Goal: Information Seeking & Learning: Learn about a topic

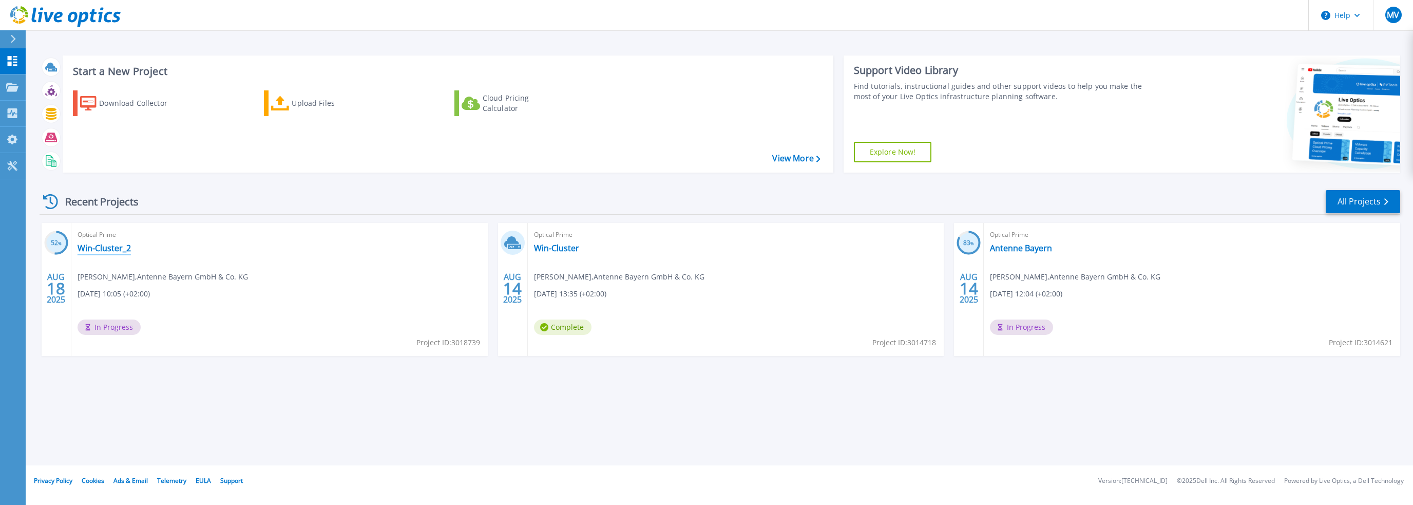
click at [108, 248] on link "Win-Cluster_2" at bounding box center [104, 248] width 53 height 10
click at [558, 249] on link "Win-Cluster" at bounding box center [556, 248] width 45 height 10
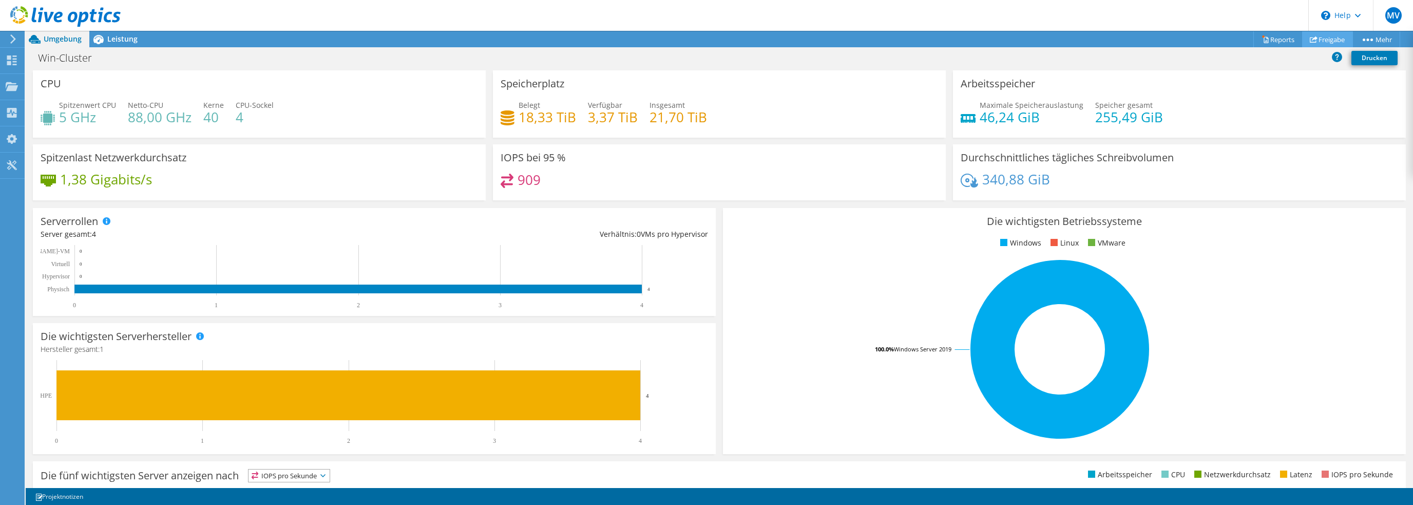
click at [1317, 36] on link "Freigabe" at bounding box center [1327, 39] width 51 height 16
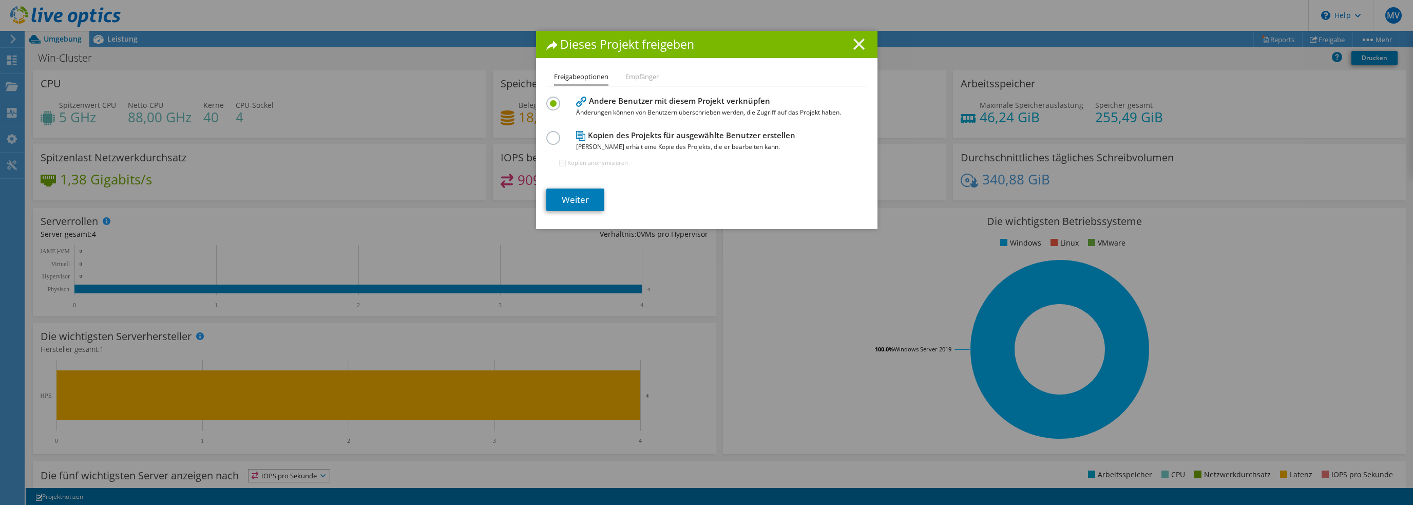
click at [855, 45] on line at bounding box center [859, 44] width 10 height 10
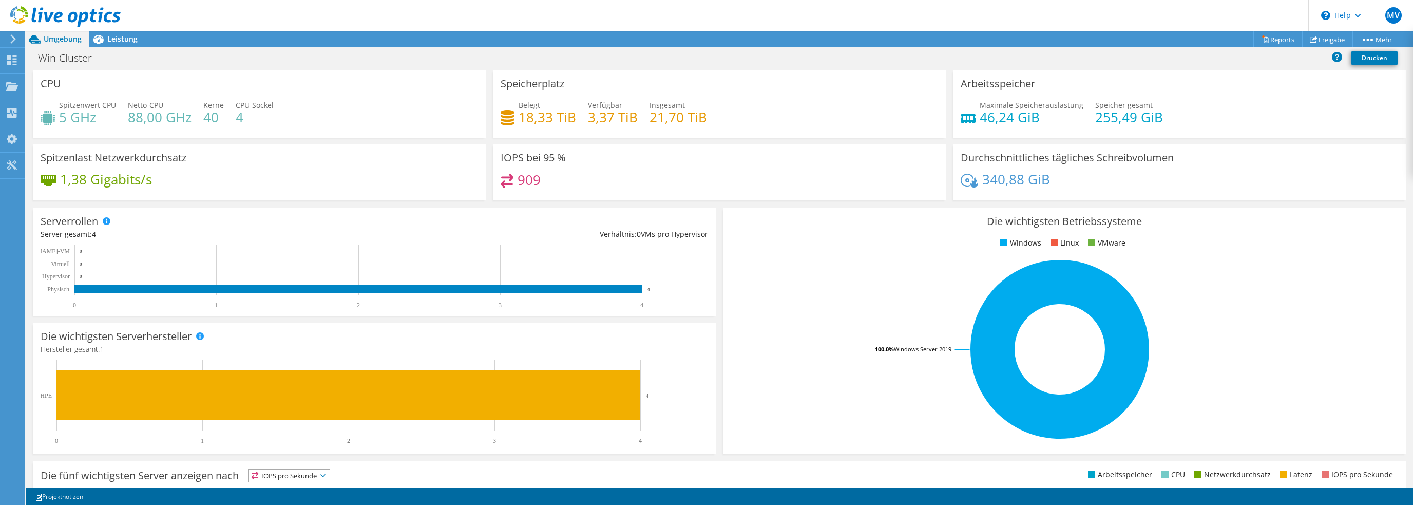
click at [9, 39] on icon at bounding box center [13, 38] width 8 height 9
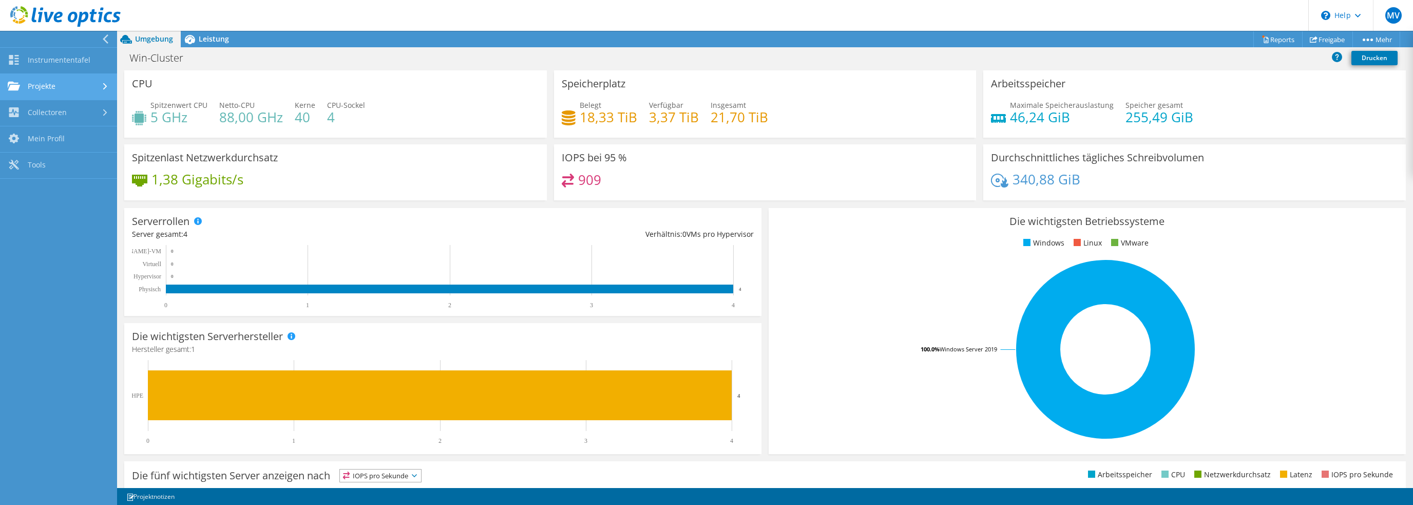
click at [88, 88] on link "Projekte" at bounding box center [58, 87] width 117 height 26
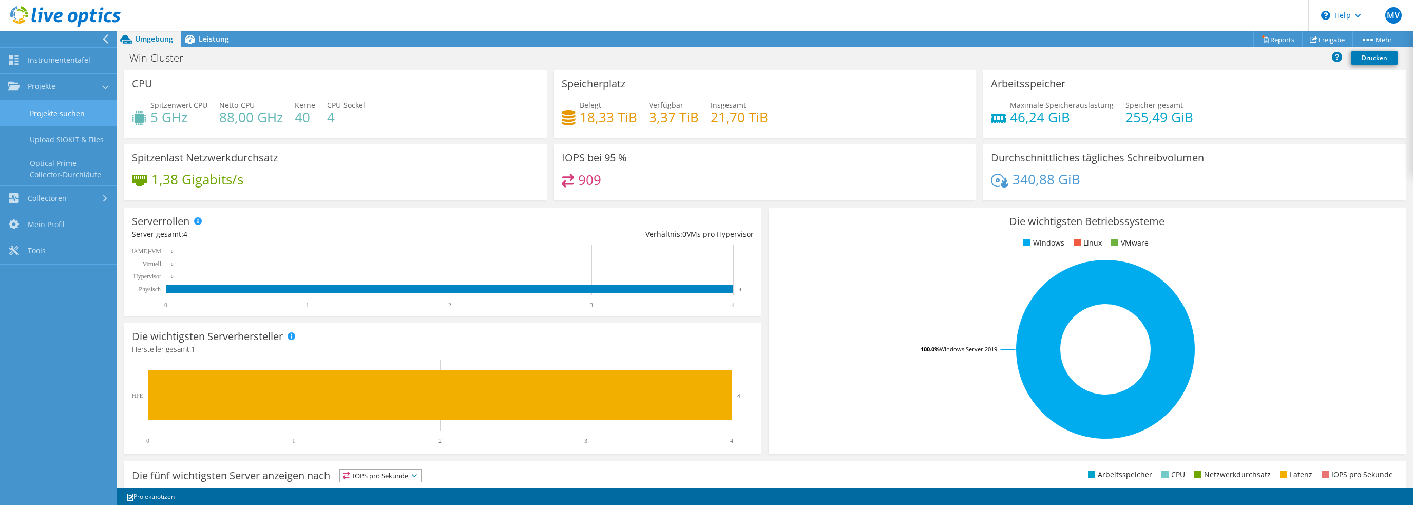
click at [59, 116] on link "Projekte suchen" at bounding box center [58, 113] width 117 height 26
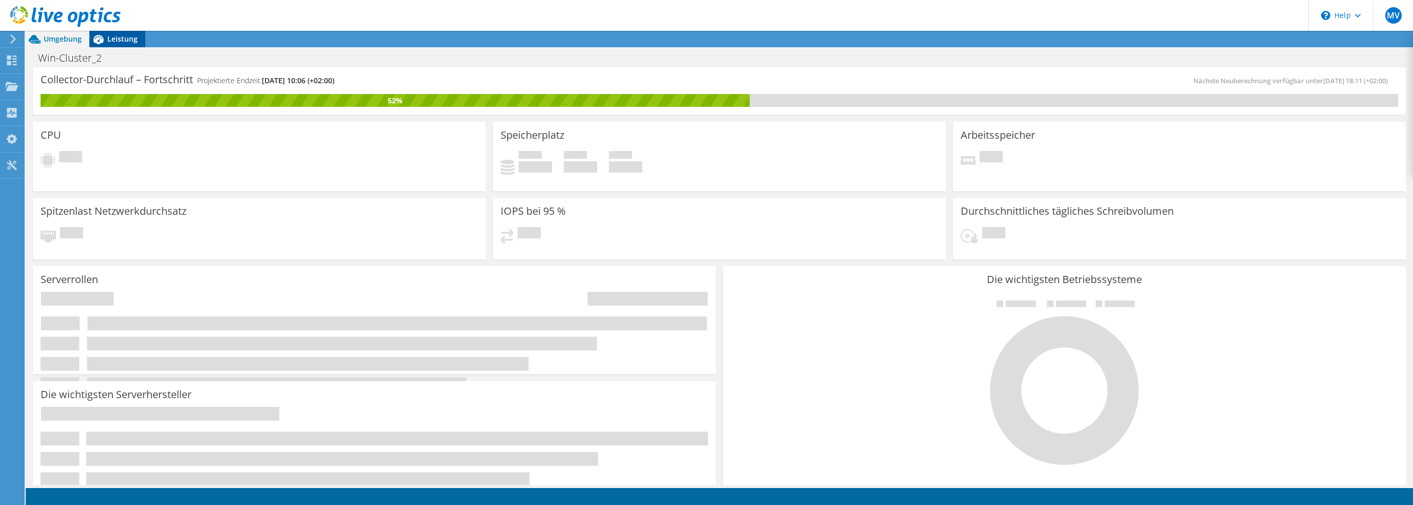
click at [108, 39] on span "Leistung" at bounding box center [122, 39] width 30 height 10
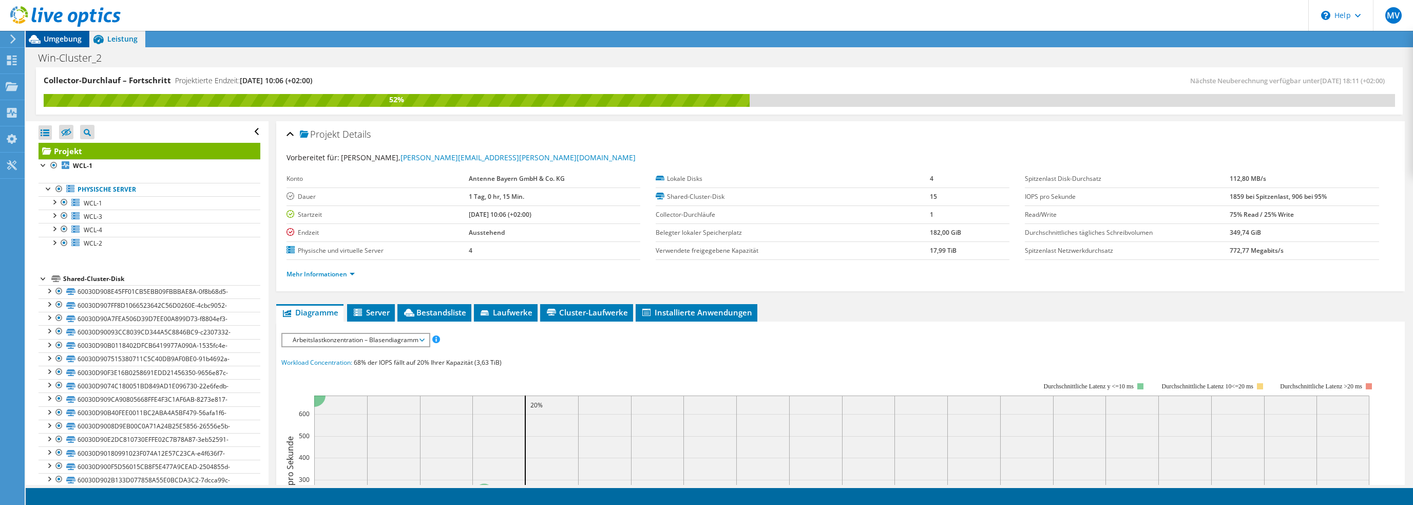
click at [41, 40] on icon at bounding box center [35, 39] width 18 height 18
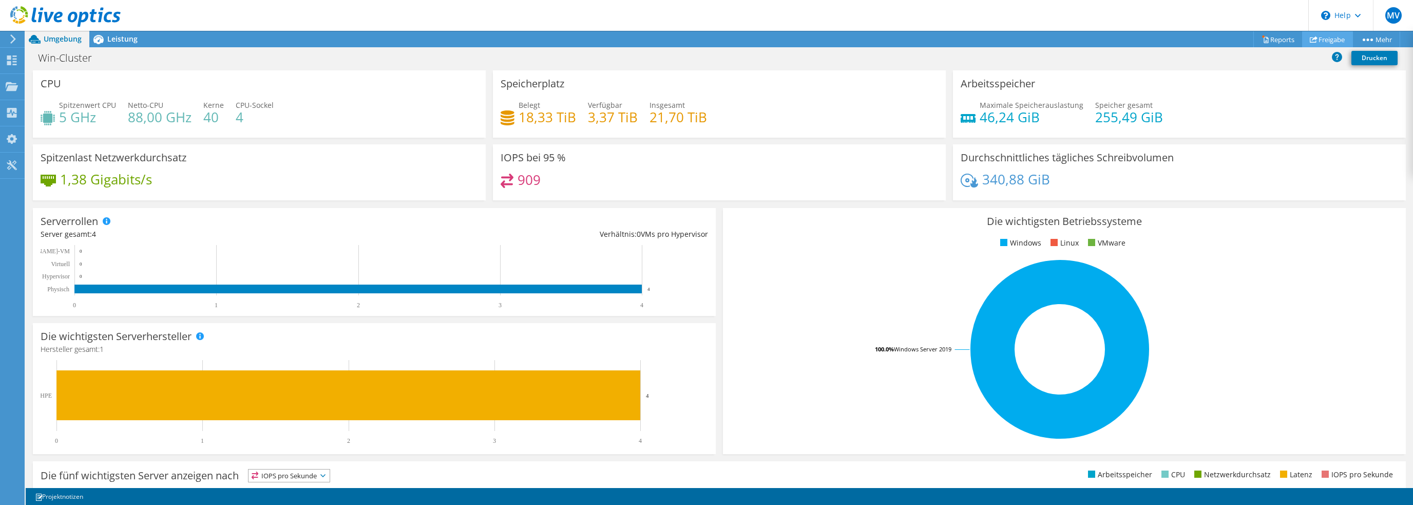
click at [1326, 39] on link "Freigabe" at bounding box center [1327, 39] width 51 height 16
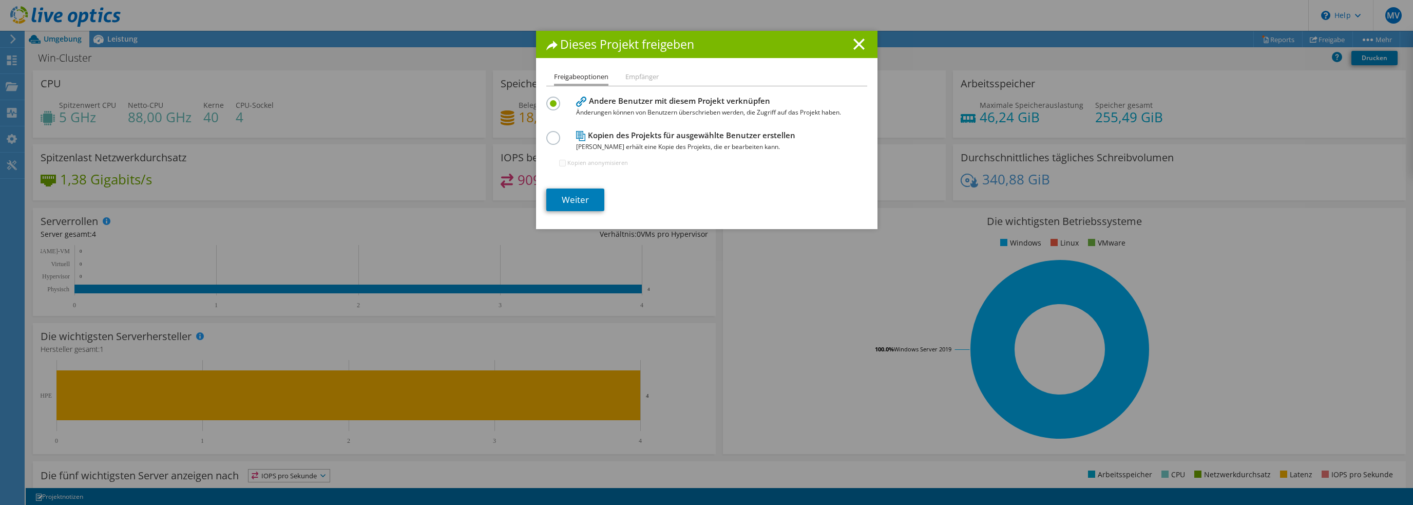
click at [553, 134] on label at bounding box center [555, 132] width 18 height 3
click at [0, 0] on input "radio" at bounding box center [0, 0] width 0 height 0
click at [548, 99] on label at bounding box center [555, 98] width 18 height 3
click at [0, 0] on input "radio" at bounding box center [0, 0] width 0 height 0
click at [857, 46] on line at bounding box center [859, 44] width 10 height 10
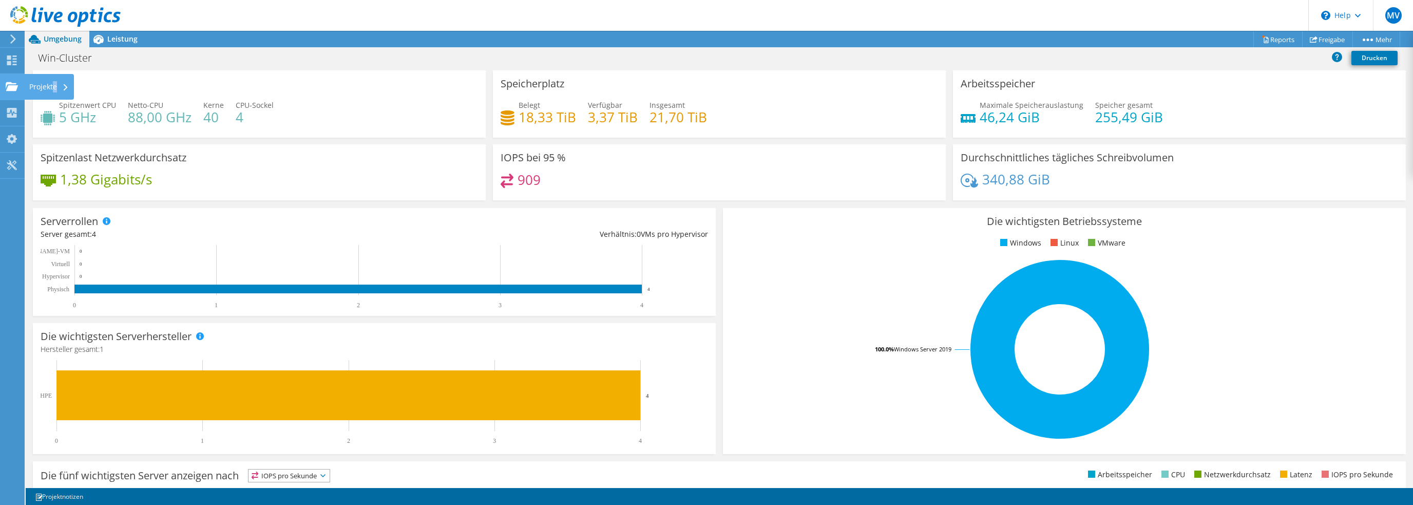
click at [55, 83] on div "Projekte" at bounding box center [49, 87] width 50 height 26
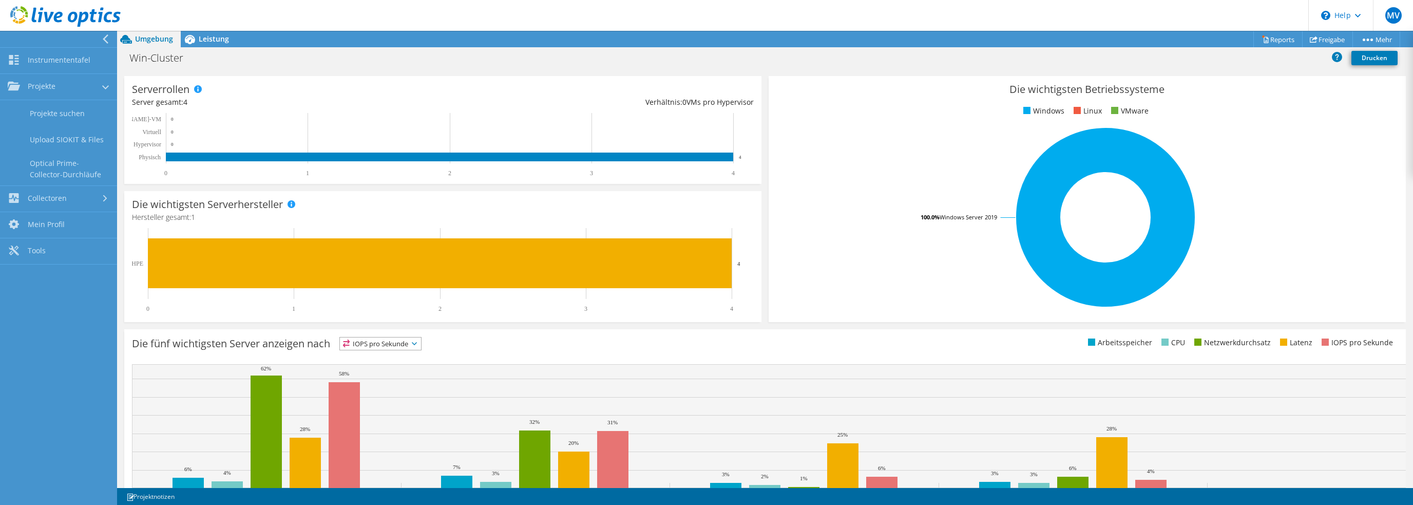
scroll to position [184, 0]
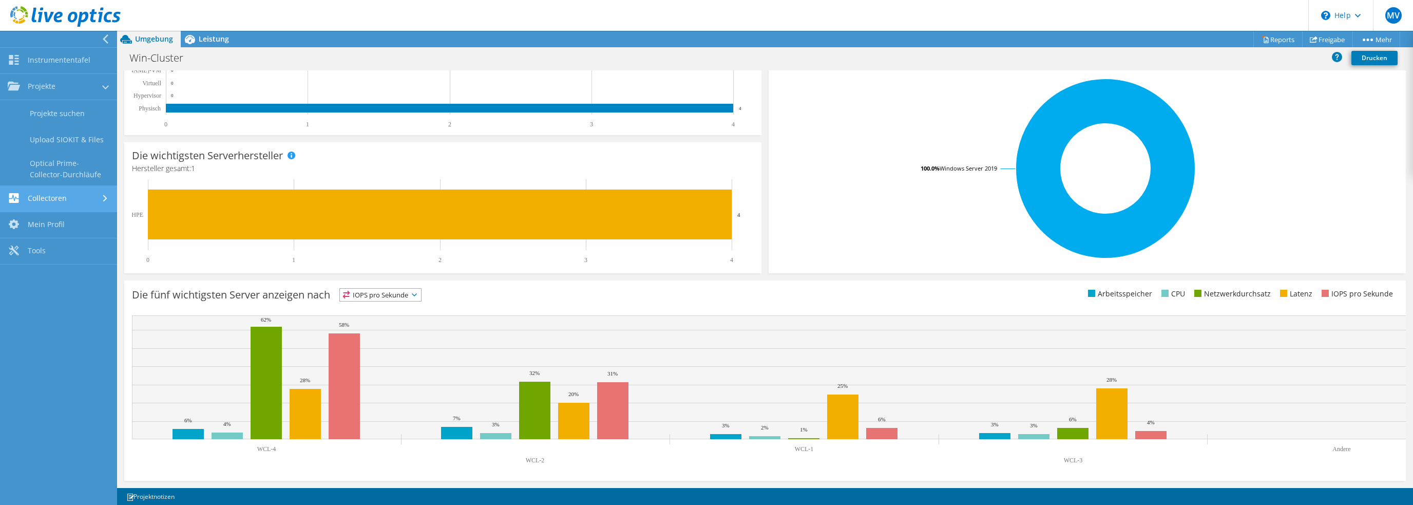
click at [74, 201] on link "Collectoren" at bounding box center [58, 199] width 117 height 26
click at [39, 219] on link "Tools" at bounding box center [58, 225] width 117 height 26
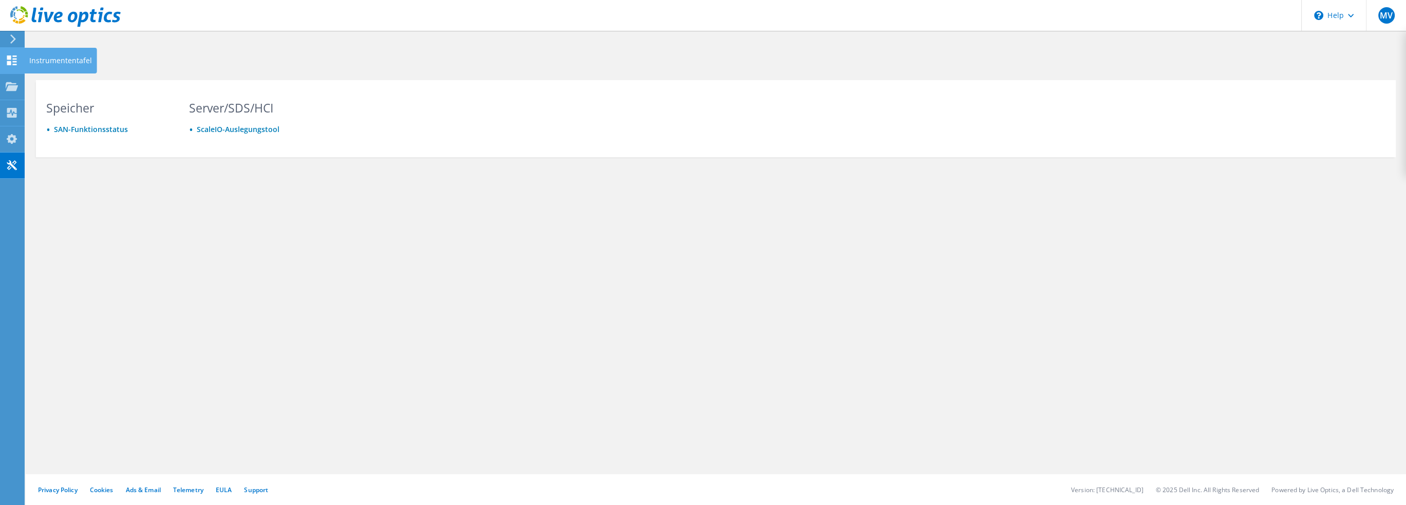
click at [11, 62] on icon at bounding box center [12, 60] width 12 height 10
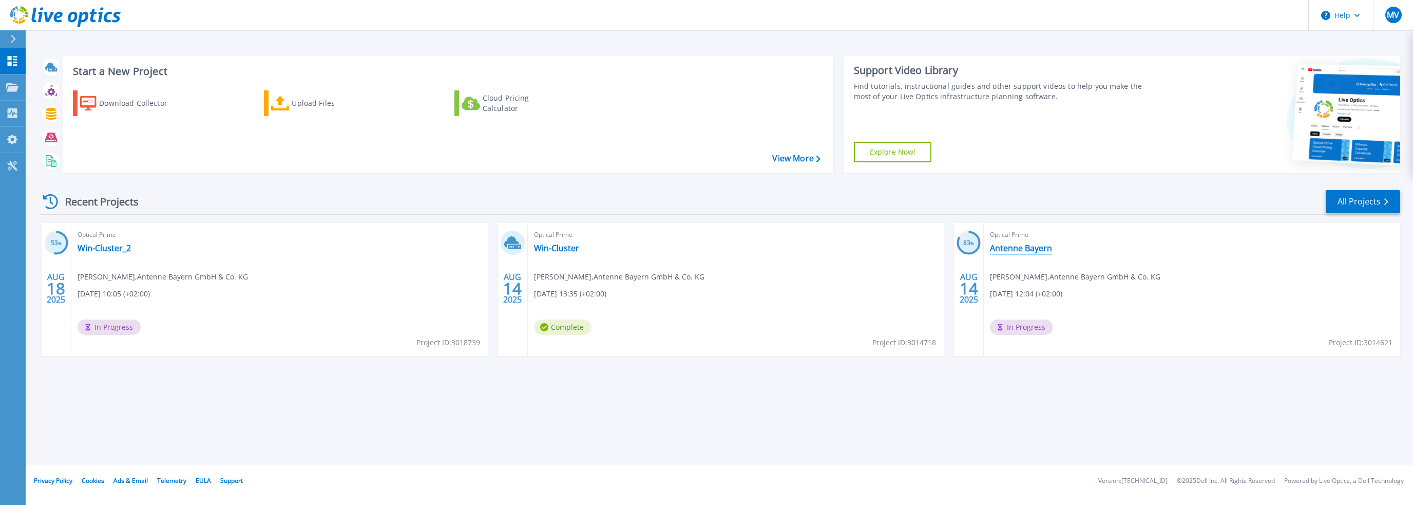
click at [1019, 248] on link "Antenne Bayern" at bounding box center [1021, 248] width 62 height 10
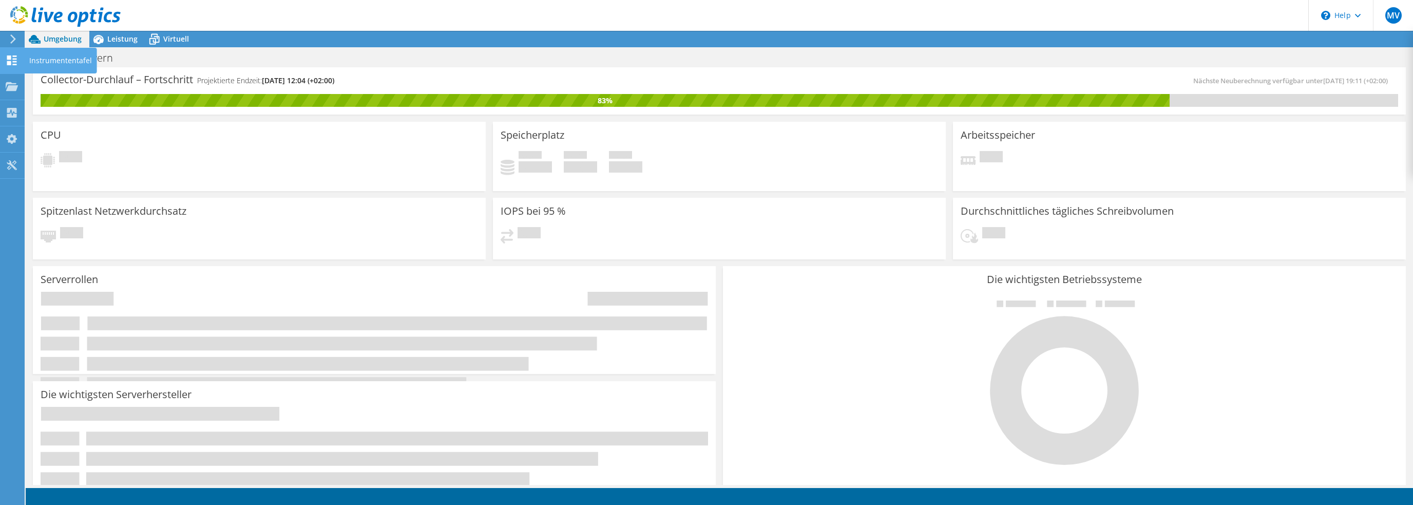
click at [34, 59] on div "Instrumententafel" at bounding box center [60, 61] width 73 height 26
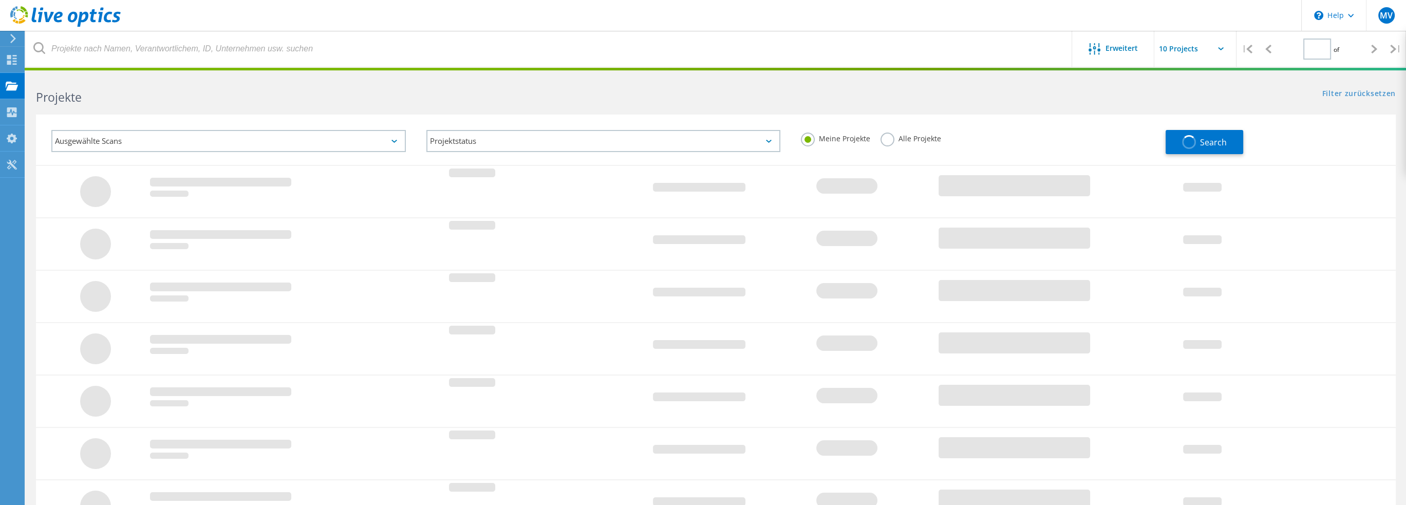
type input "1"
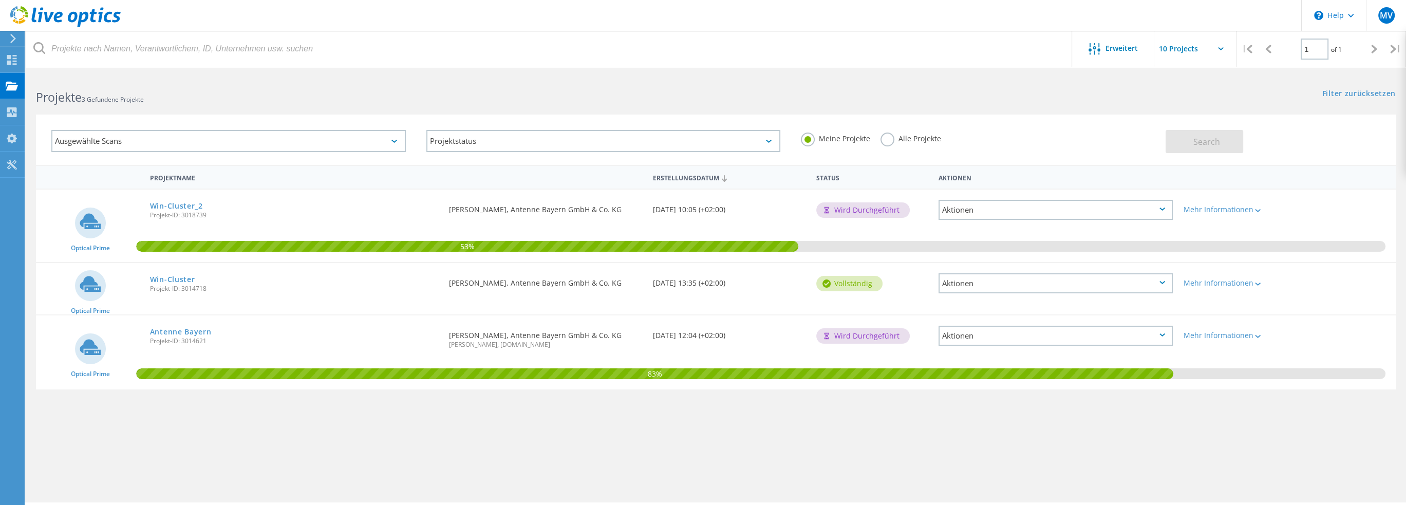
click at [1162, 333] on icon at bounding box center [1162, 334] width 6 height 3
click at [1196, 427] on div "Projektname Erstellungsdatum Status Aktionen Optical Prime Win-Cluster_2 Projek…" at bounding box center [715, 298] width 1359 height 267
click at [1259, 336] on icon at bounding box center [1258, 336] width 6 height 3
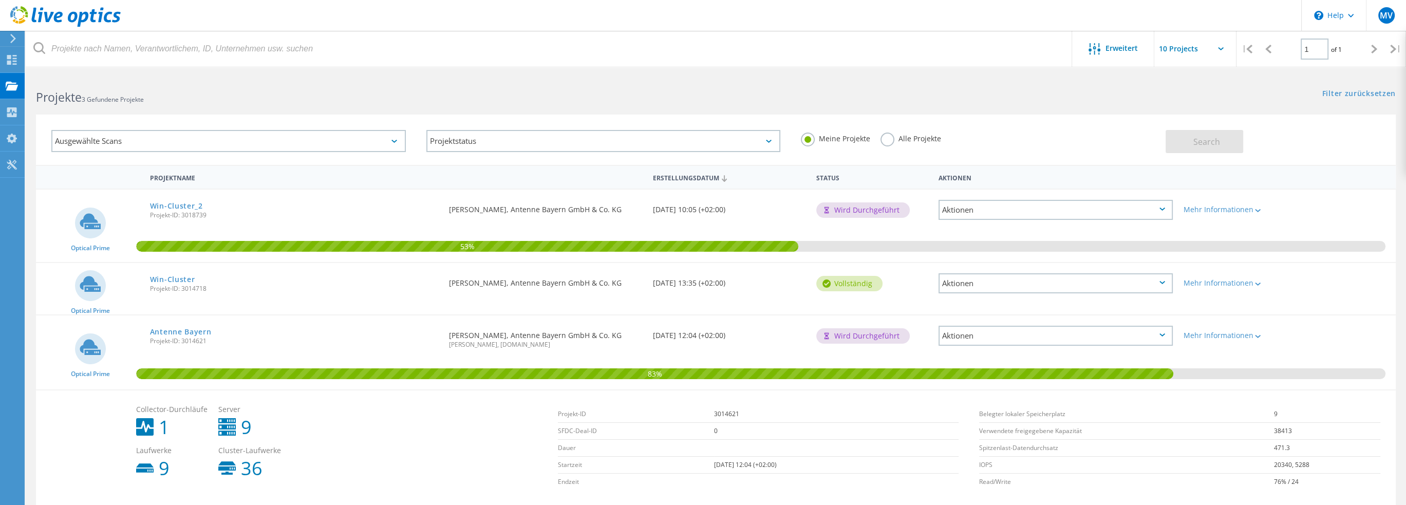
click at [393, 140] on icon at bounding box center [394, 141] width 6 height 3
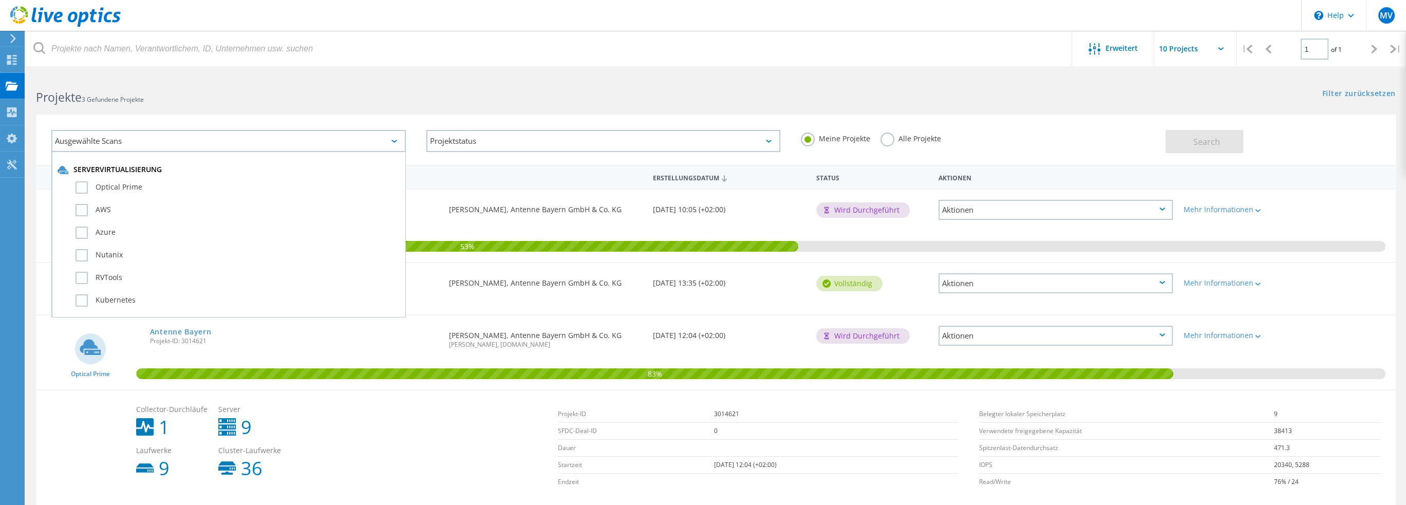
click at [393, 140] on icon at bounding box center [394, 141] width 6 height 3
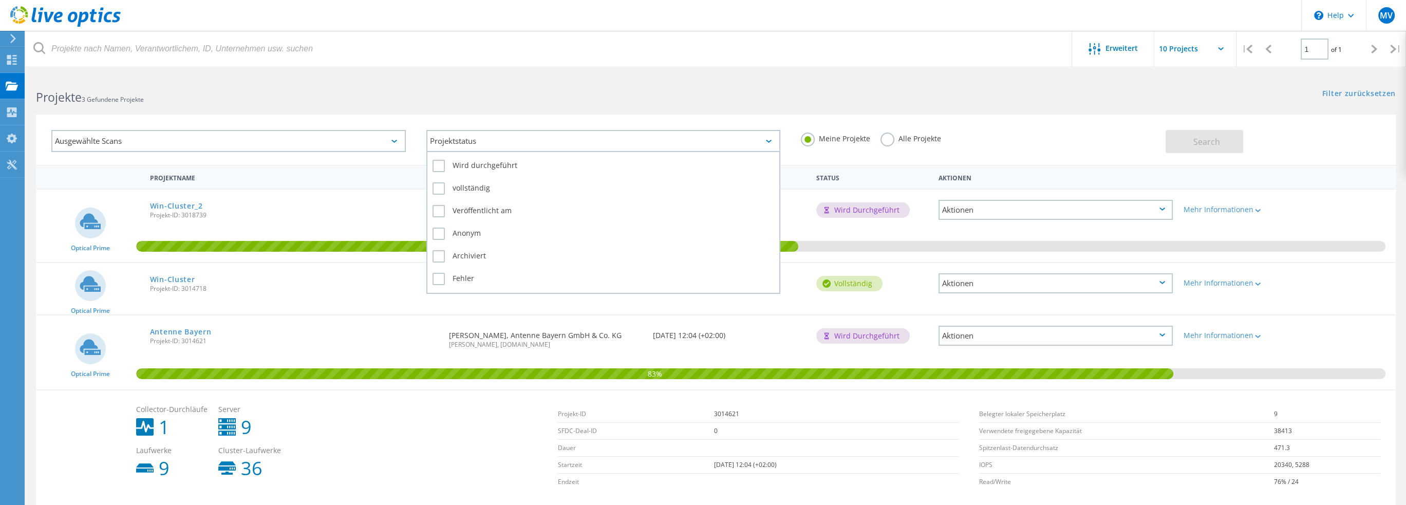
click at [770, 140] on icon at bounding box center [769, 141] width 6 height 3
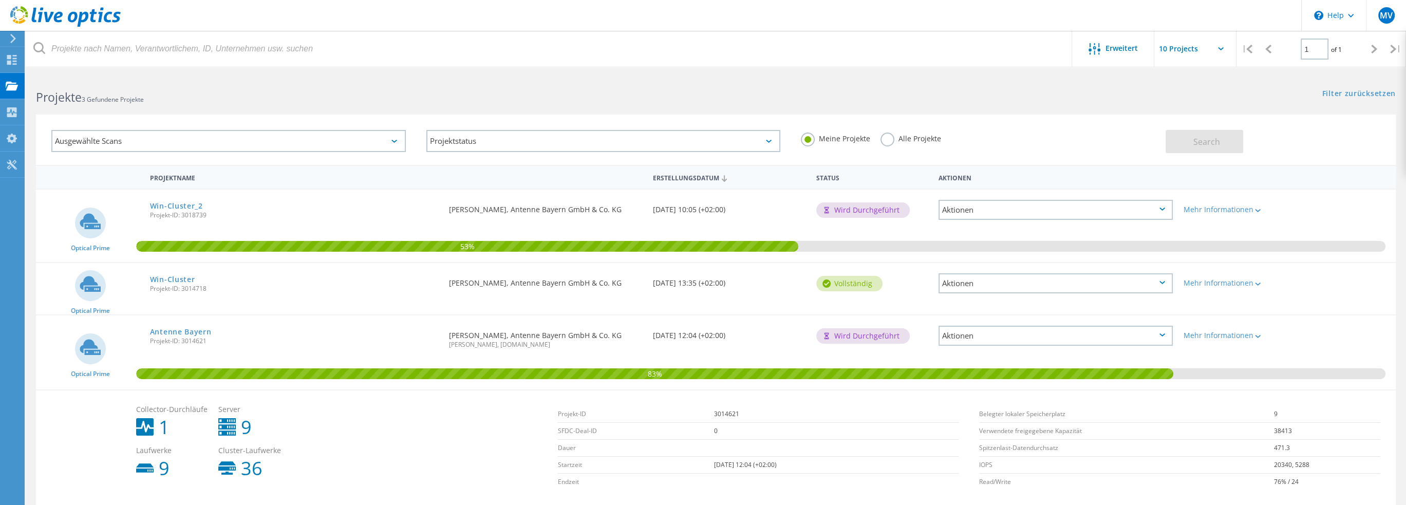
click at [887, 141] on label "Alle Projekte" at bounding box center [910, 138] width 61 height 10
click at [0, 0] on input "Alle Projekte" at bounding box center [0, 0] width 0 height 0
click at [806, 142] on label "Meine Projekte" at bounding box center [835, 138] width 69 height 10
click at [0, 0] on input "Meine Projekte" at bounding box center [0, 0] width 0 height 0
click at [10, 55] on use at bounding box center [12, 60] width 10 height 10
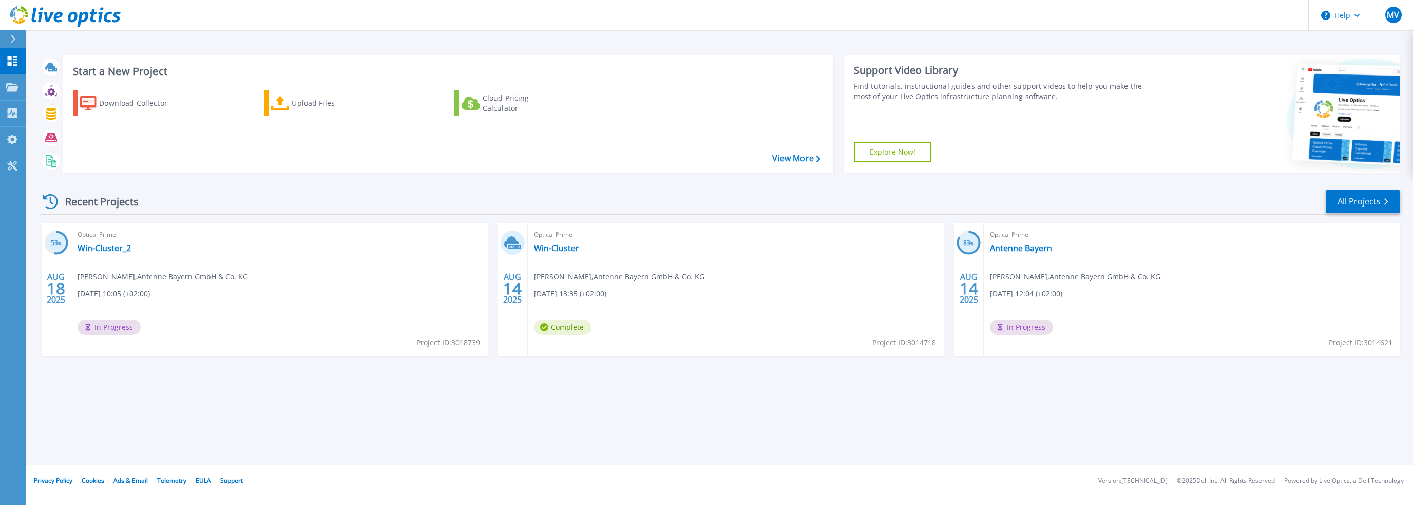
click at [62, 432] on div "Start a New Project Download Collector Upload Files Cloud Pricing Calculator Vi…" at bounding box center [720, 232] width 1388 height 465
click at [109, 250] on link "Win-Cluster_2" at bounding box center [104, 248] width 53 height 10
click at [1017, 245] on link "Antenne Bayern" at bounding box center [1021, 248] width 62 height 10
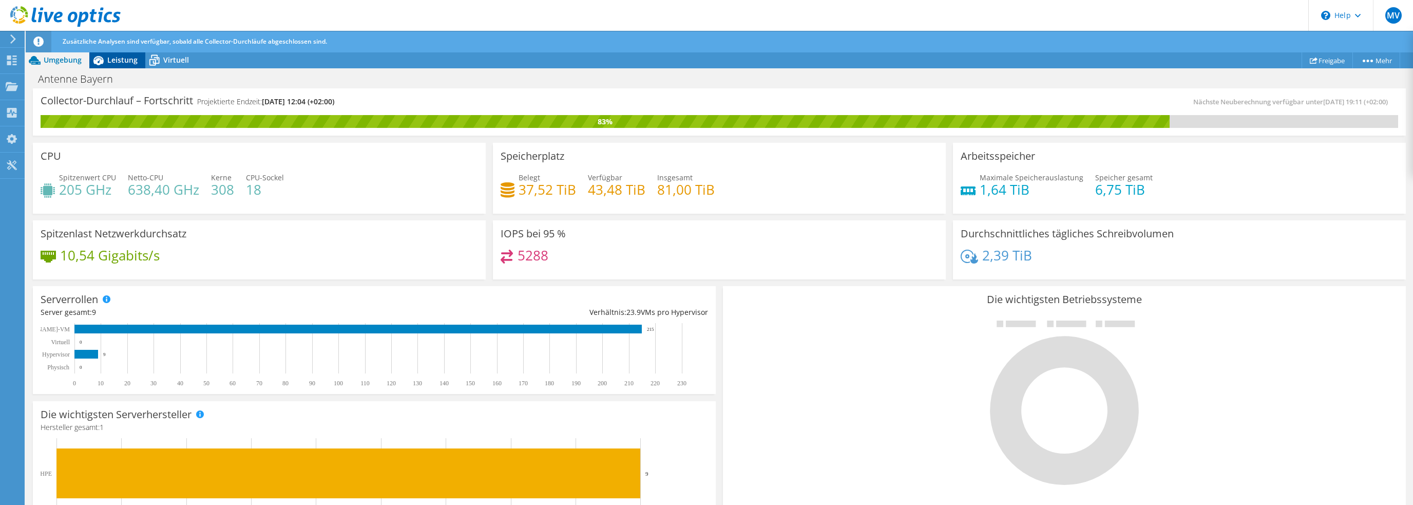
click at [117, 61] on span "Leistung" at bounding box center [122, 60] width 30 height 10
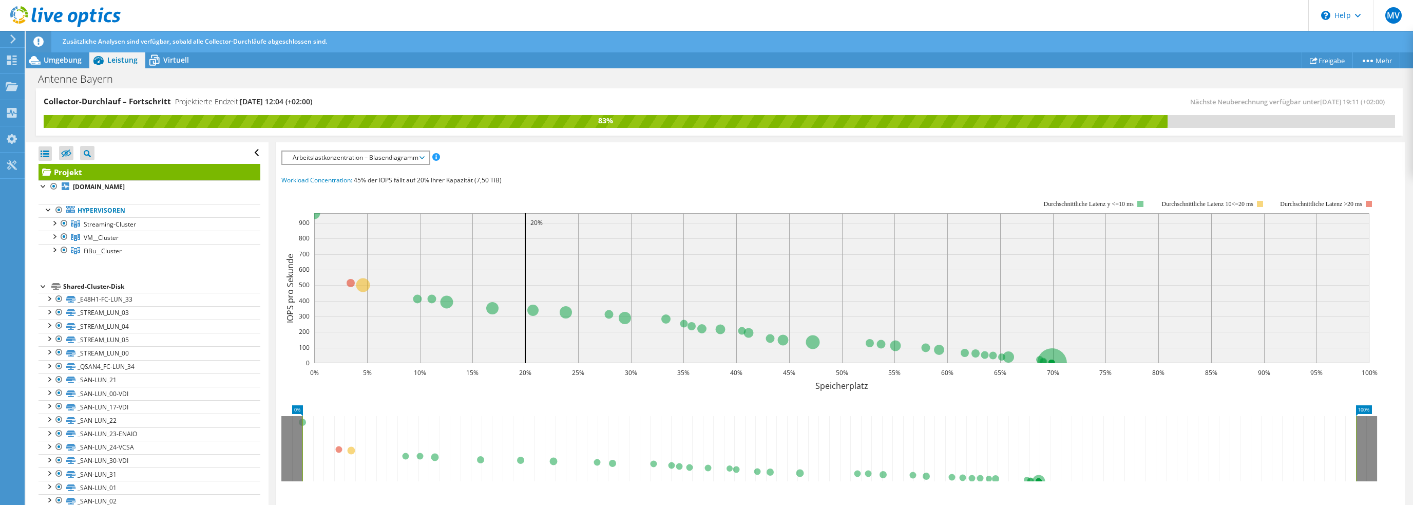
scroll to position [205, 0]
click at [712, 166] on div "IOPS pro Sekunde Disk-Durchsatz IO-Size Latenz Queue-Depth CPU-Prozentwert Arbe…" at bounding box center [840, 338] width 1119 height 380
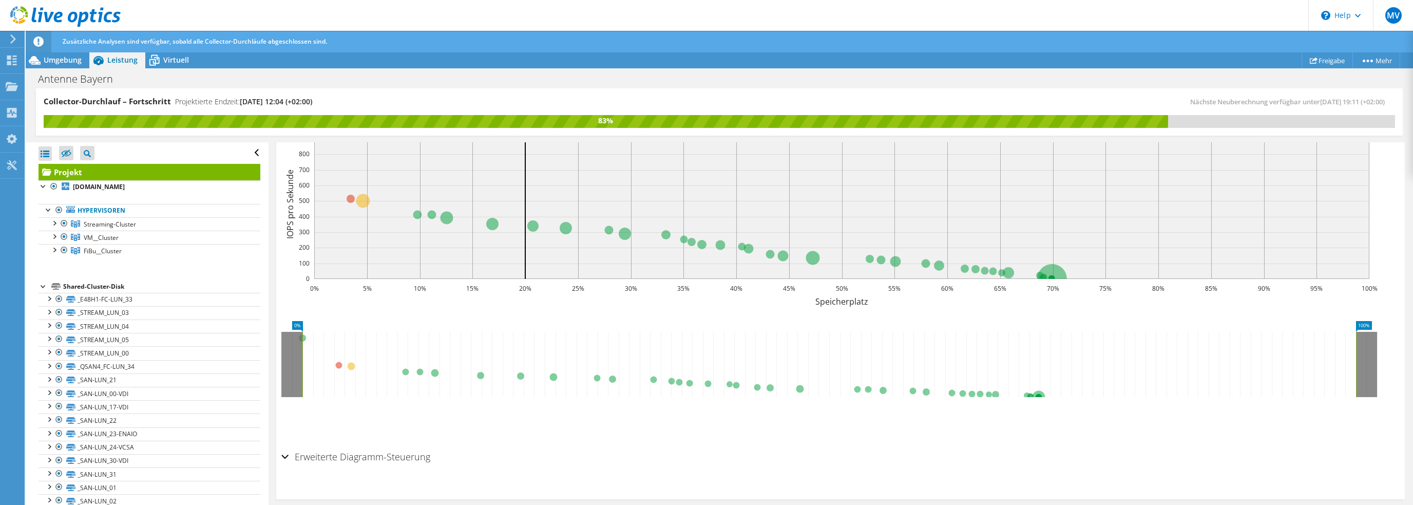
scroll to position [296, 0]
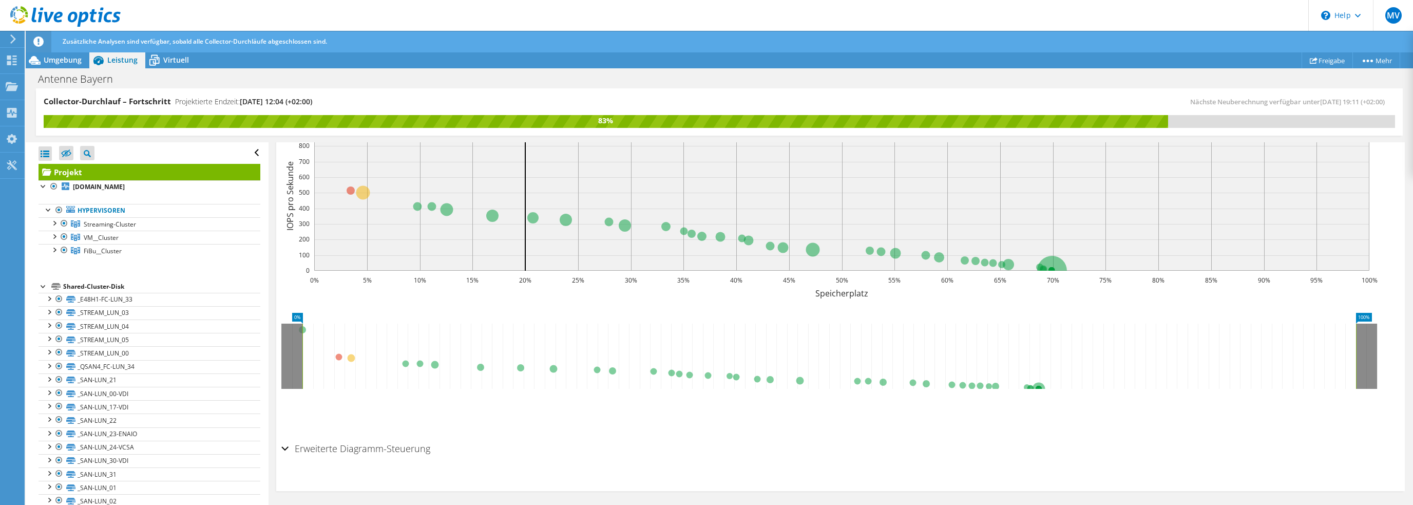
click at [349, 355] on icon at bounding box center [829, 356] width 1054 height 65
click at [1363, 351] on icon at bounding box center [829, 356] width 1096 height 65
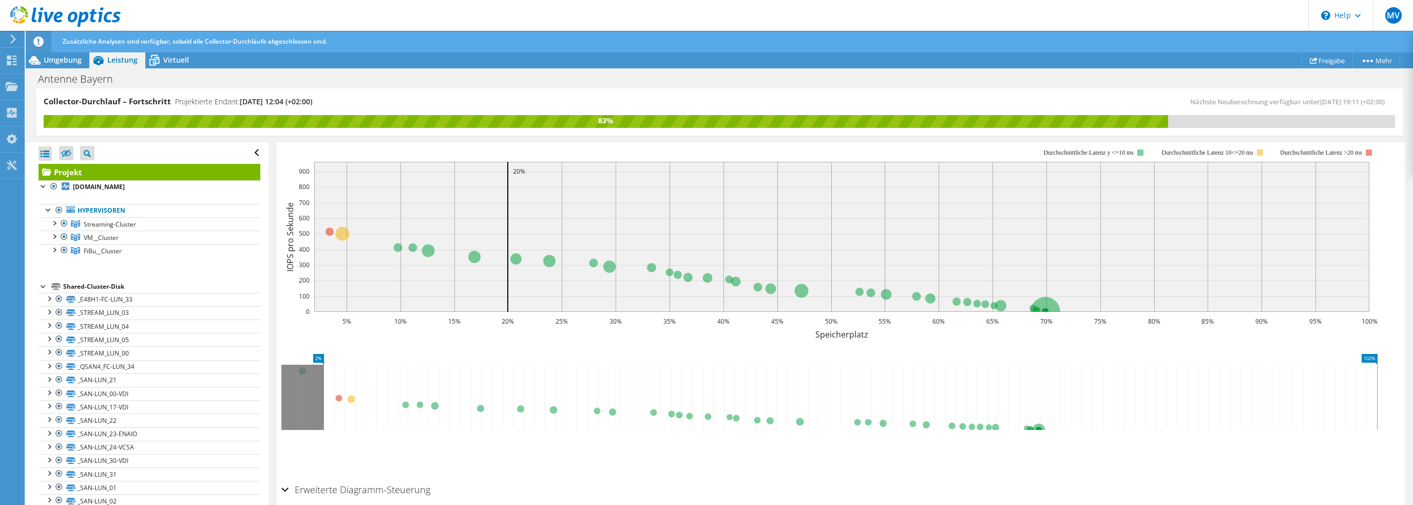
scroll to position [193, 0]
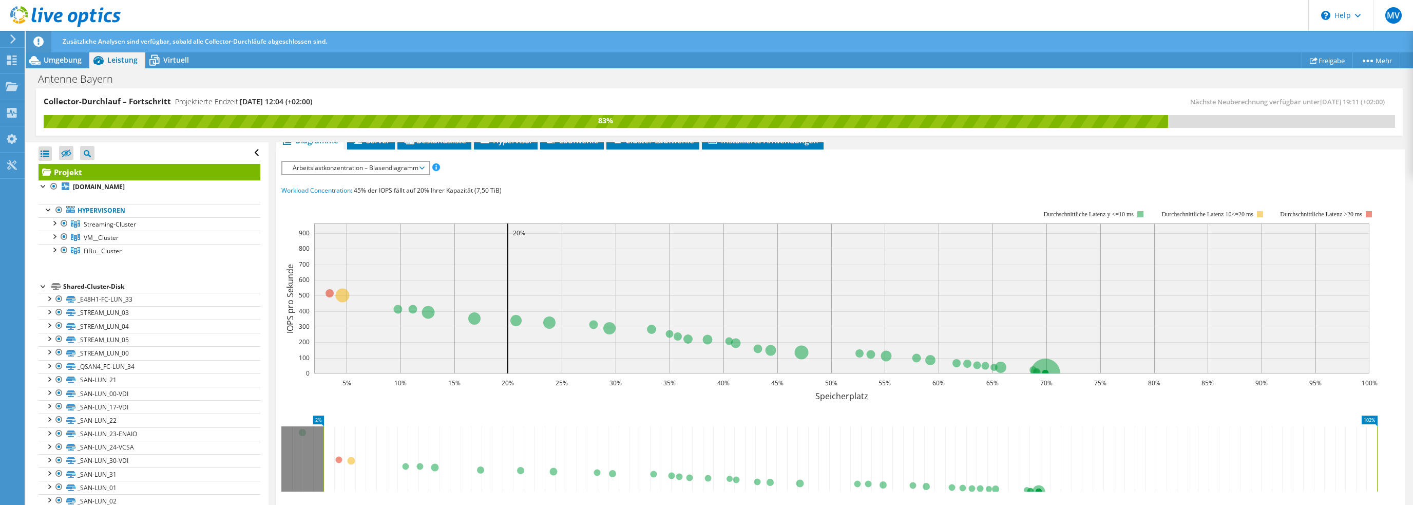
click at [423, 166] on icon at bounding box center [422, 167] width 5 height 3
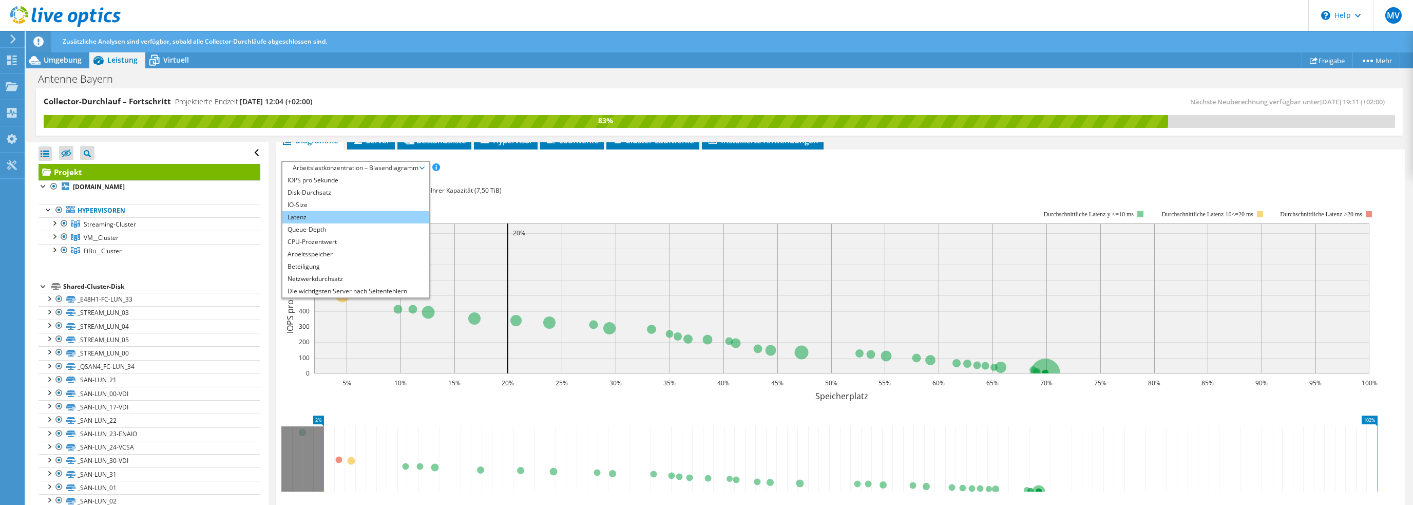
click at [302, 213] on li "Latenz" at bounding box center [355, 217] width 146 height 12
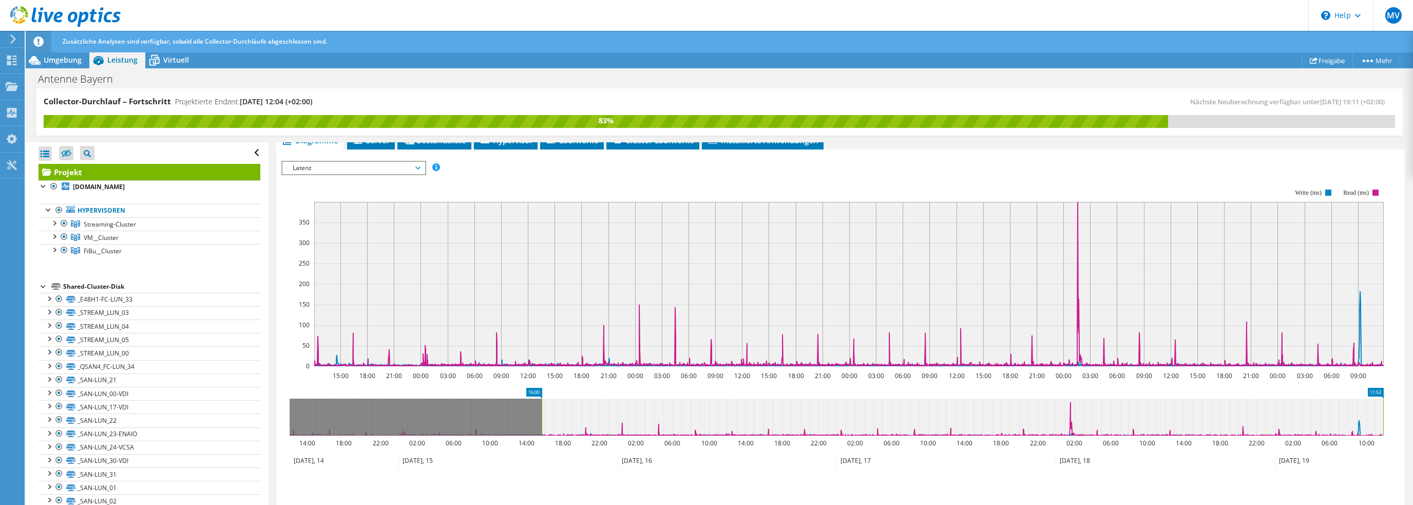
drag, startPoint x: 293, startPoint y: 389, endPoint x: 545, endPoint y: 405, distance: 252.7
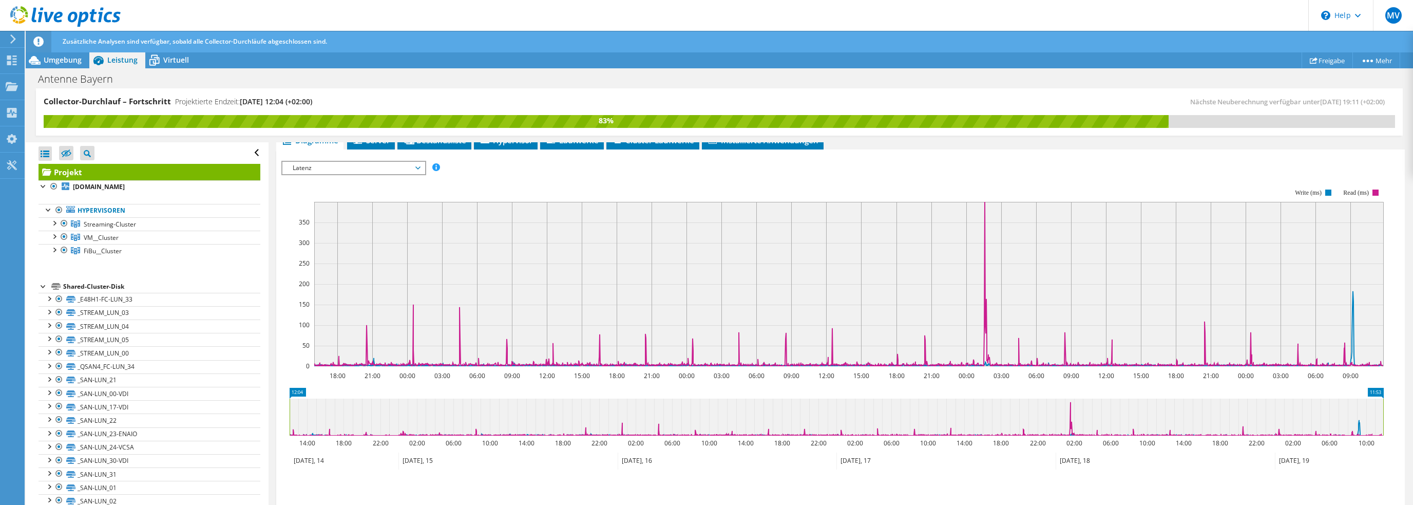
drag, startPoint x: 538, startPoint y: 389, endPoint x: 280, endPoint y: 392, distance: 257.8
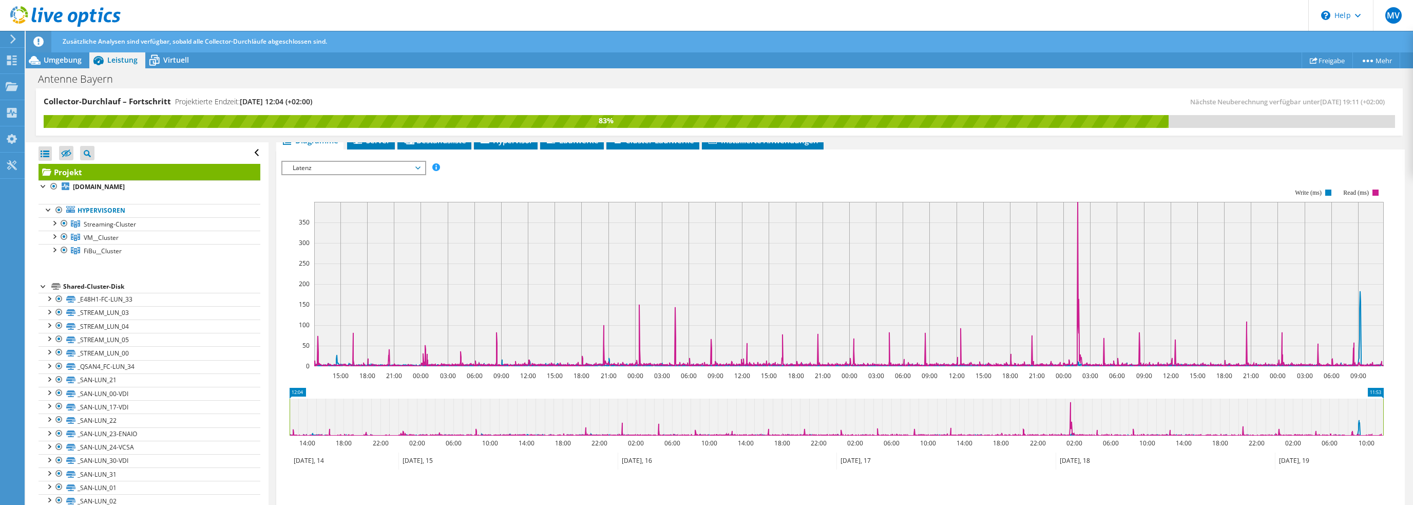
drag, startPoint x: 1068, startPoint y: 399, endPoint x: 1091, endPoint y: 399, distance: 23.6
click at [1091, 399] on icon at bounding box center [837, 417] width 1094 height 37
drag, startPoint x: 1060, startPoint y: 400, endPoint x: 1134, endPoint y: 410, distance: 74.7
click at [1134, 410] on icon at bounding box center [837, 417] width 1094 height 37
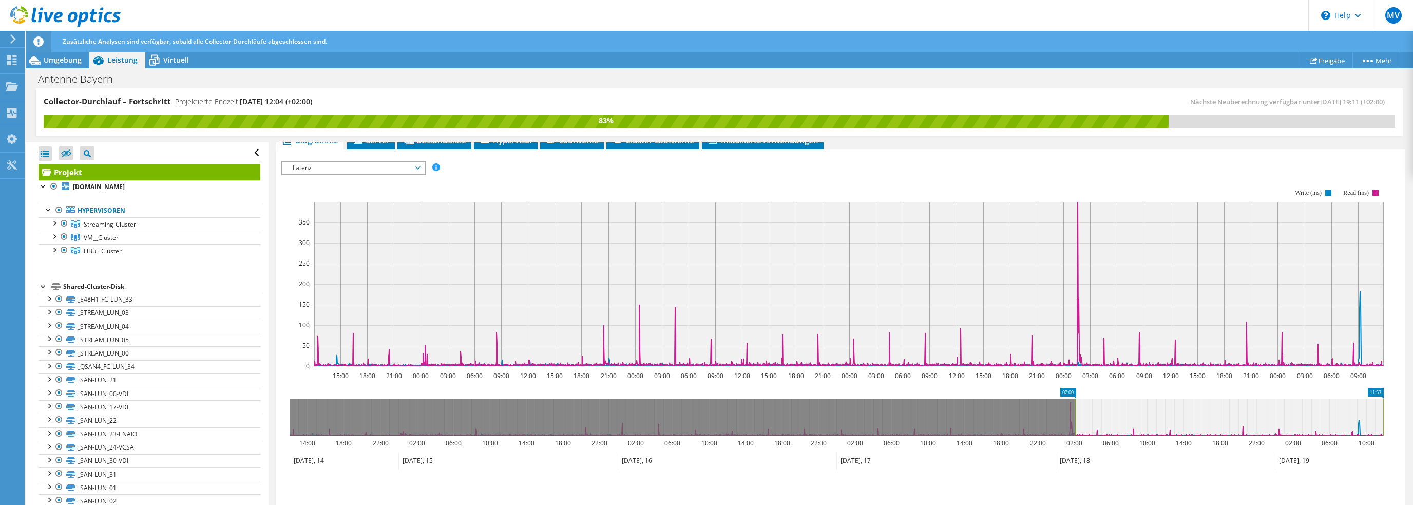
drag, startPoint x: 295, startPoint y: 390, endPoint x: 1081, endPoint y: 390, distance: 786.3
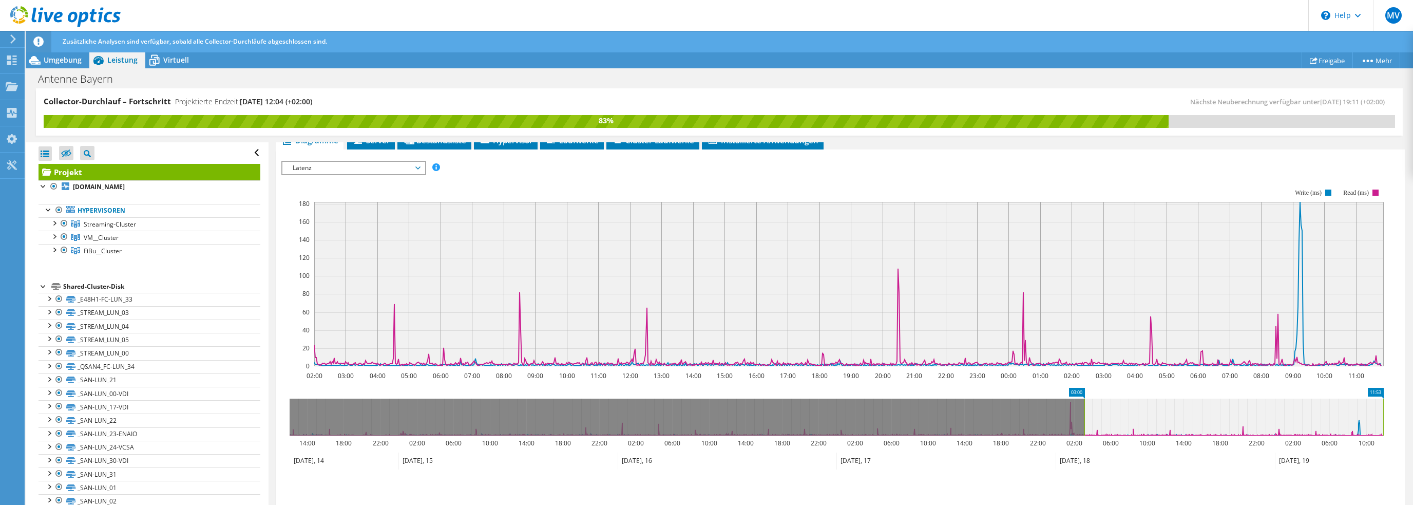
drag, startPoint x: 1068, startPoint y: 389, endPoint x: 1079, endPoint y: 386, distance: 10.9
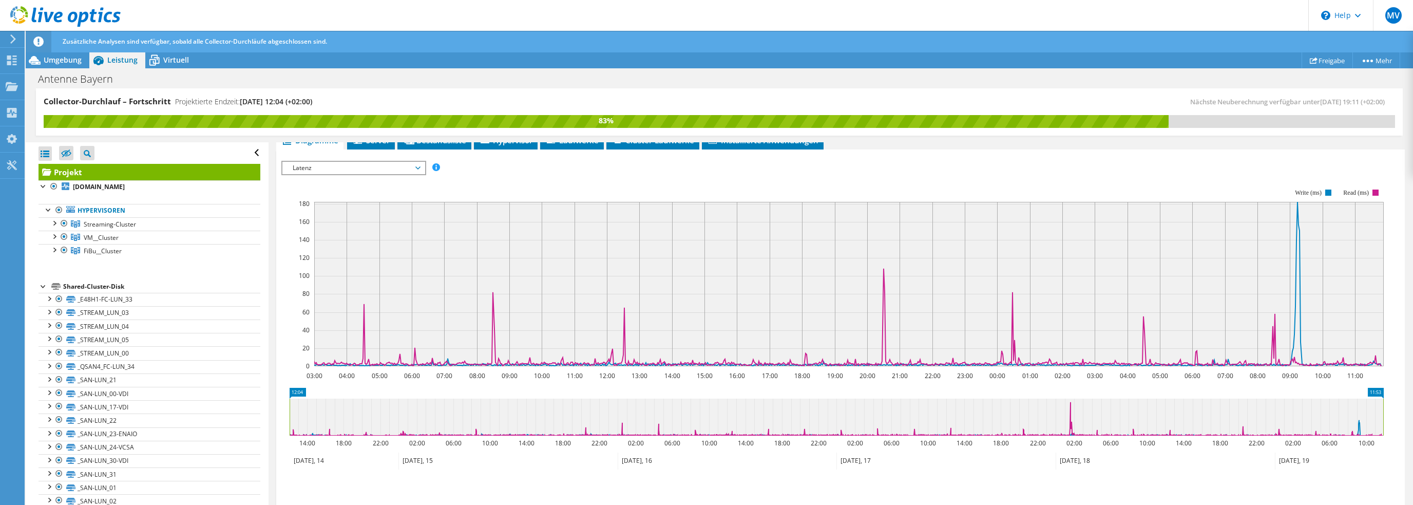
drag, startPoint x: 1074, startPoint y: 388, endPoint x: 271, endPoint y: 406, distance: 803.4
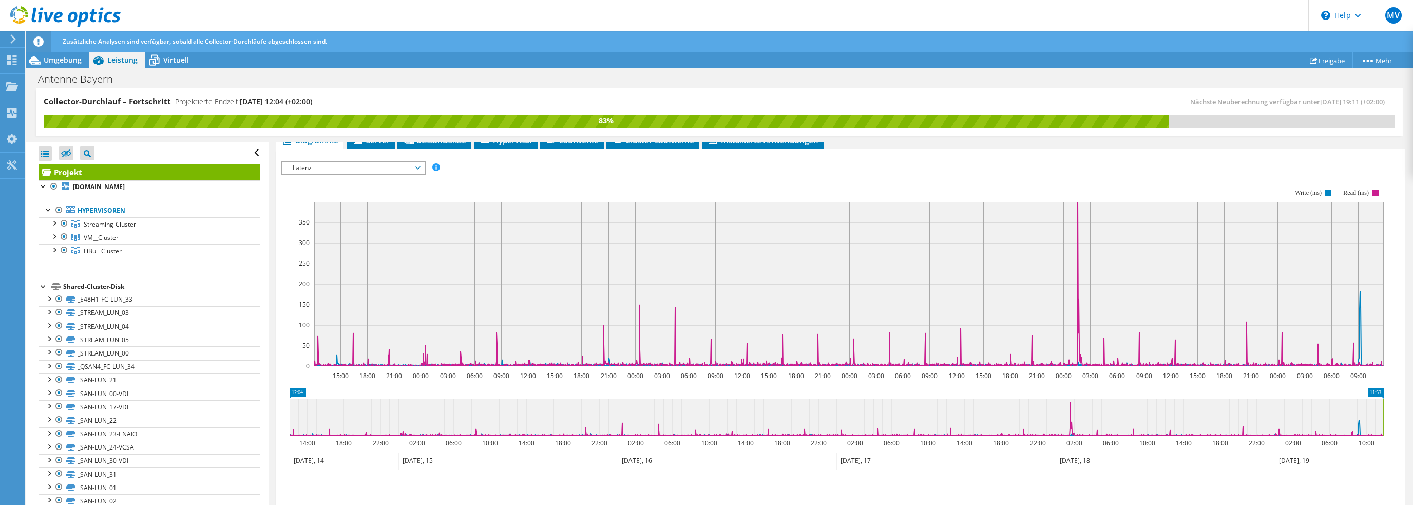
scroll to position [275, 0]
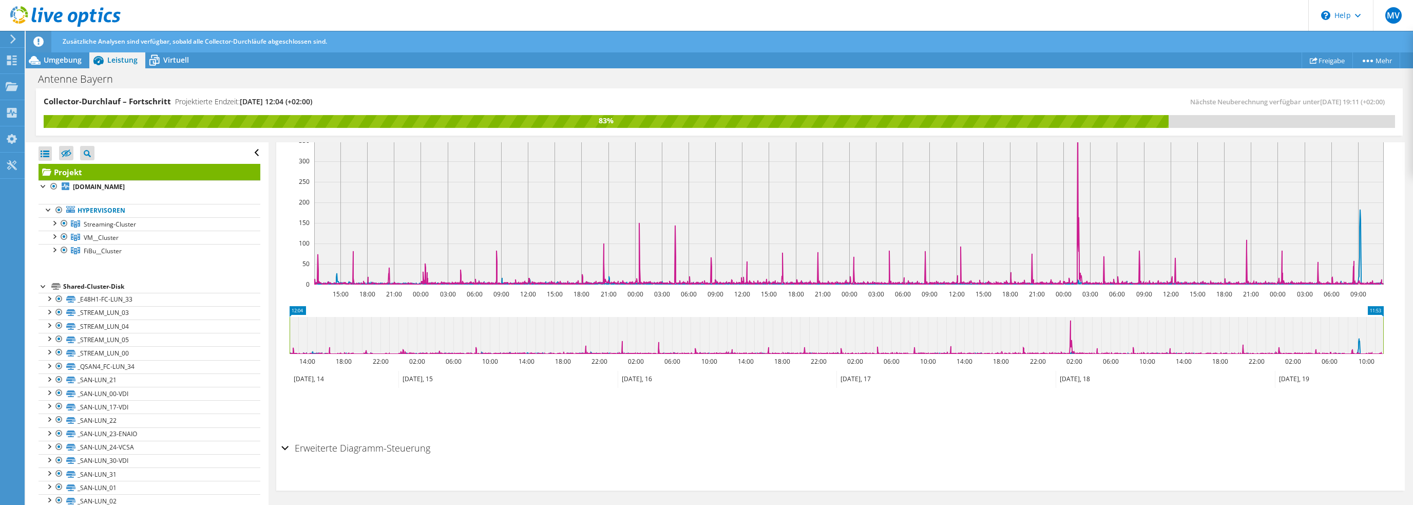
click at [283, 446] on div "Erweiterte Diagramm-Steuerung" at bounding box center [840, 449] width 1119 height 22
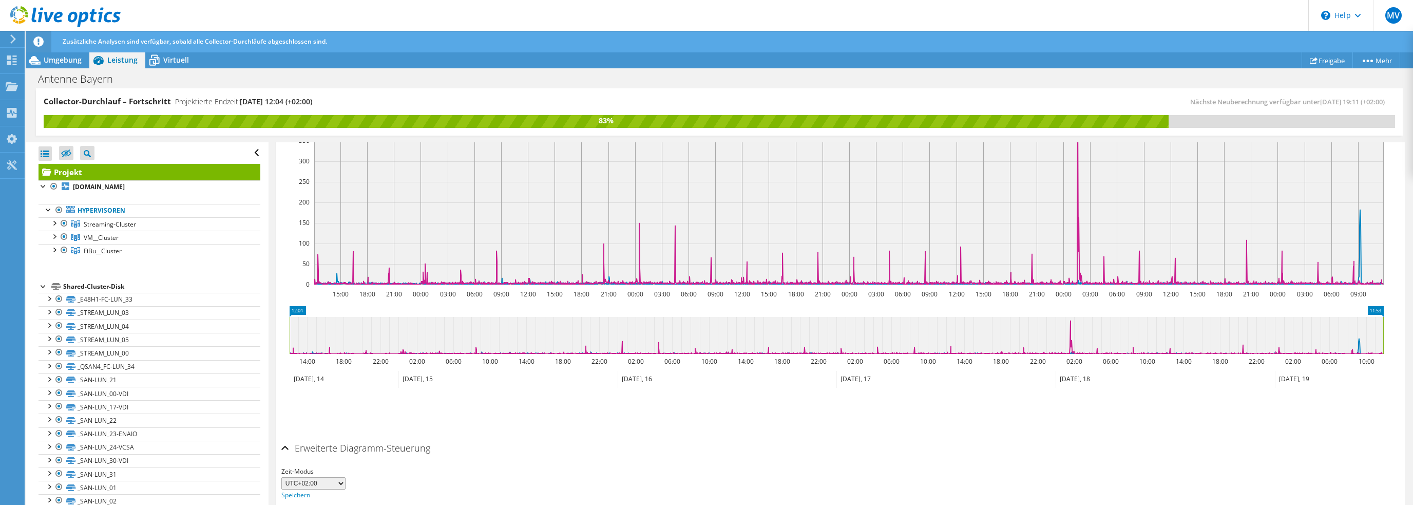
scroll to position [315, 0]
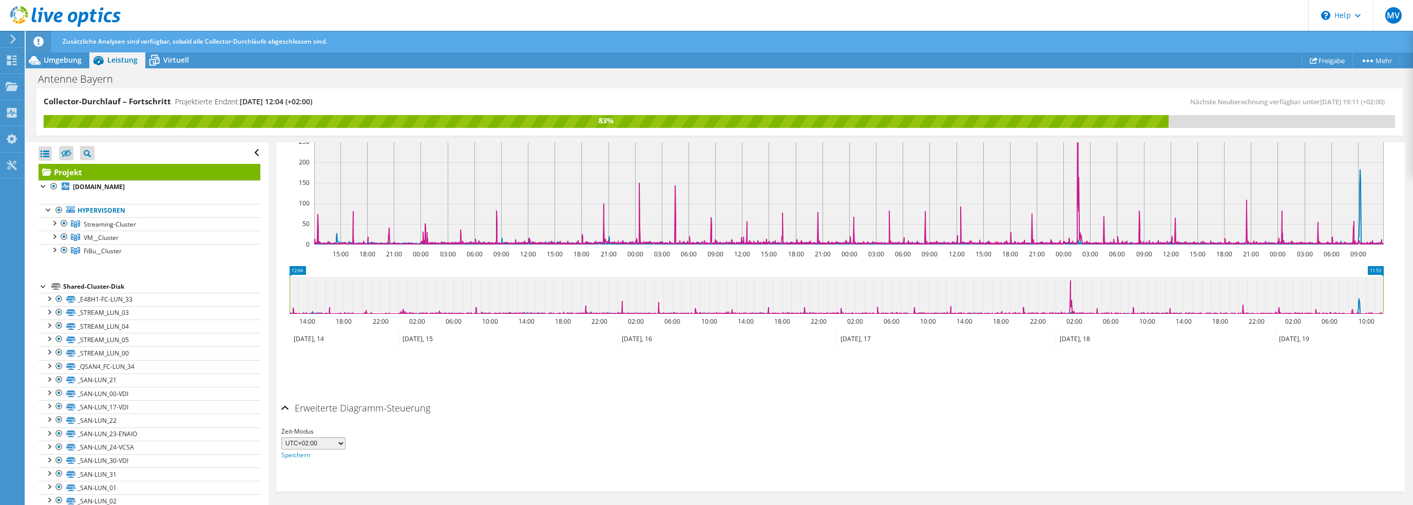
click at [340, 439] on select "UTC-12:00 UTC-11:00 UTC-10:00 UTC-09:30 UTC-09:00 UTC-08:00 UTC-07:00 UTC-06:00…" at bounding box center [313, 443] width 64 height 12
drag, startPoint x: 659, startPoint y: 428, endPoint x: 680, endPoint y: 386, distance: 47.3
click at [659, 427] on div "Zeit-Modus UTC-12:00 UTC-11:00 UTC-10:00 UTC-09:30 UTC-09:00 UTC-08:00 UTC-07:0…" at bounding box center [840, 443] width 1119 height 35
click at [286, 407] on div "Erweiterte Diagramm-Steuerung" at bounding box center [840, 409] width 1119 height 22
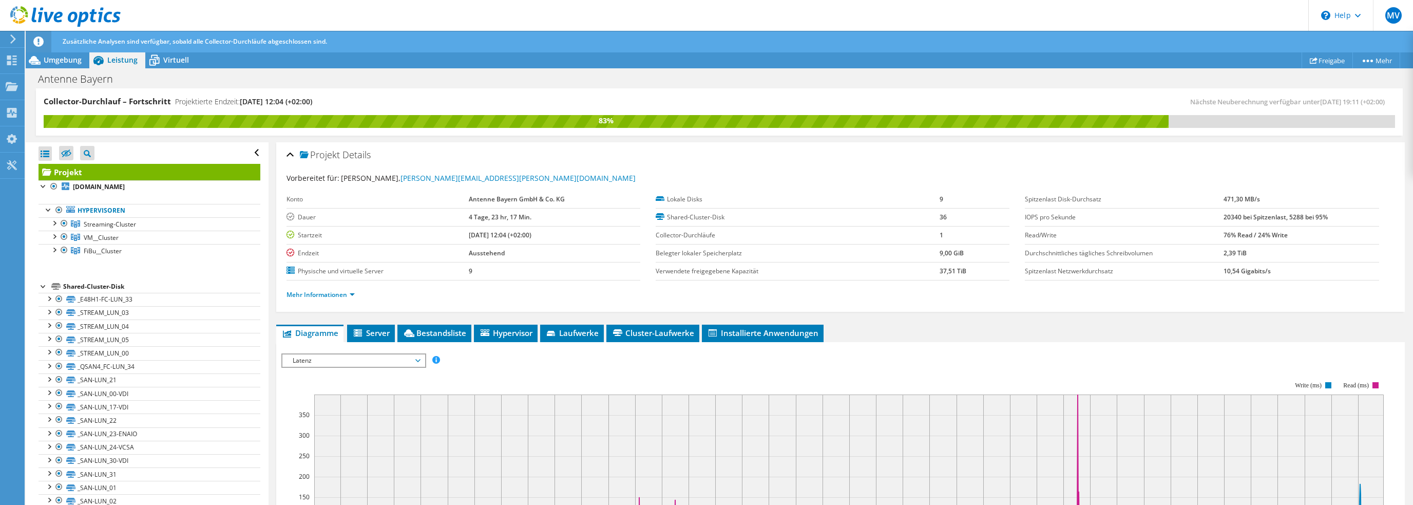
scroll to position [0, 0]
